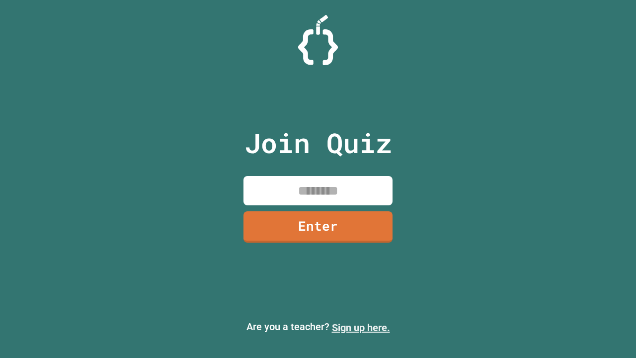
click at [361, 327] on link "Sign up here." at bounding box center [361, 327] width 58 height 12
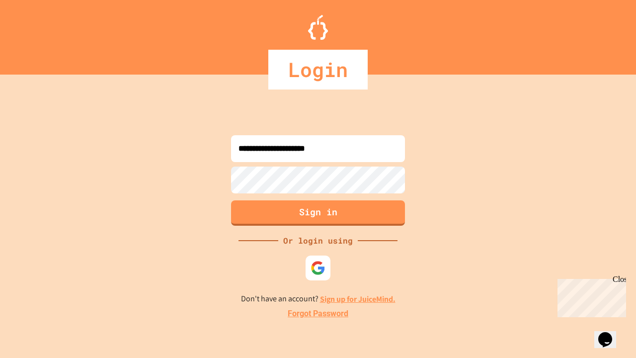
type input "**********"
